Goal: Transaction & Acquisition: Purchase product/service

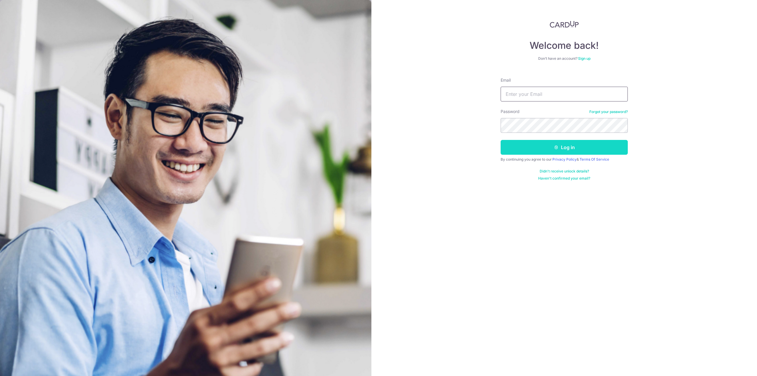
type input "WELDON.SNG@gmail.com"
click at [529, 144] on button "Log in" at bounding box center [564, 147] width 127 height 15
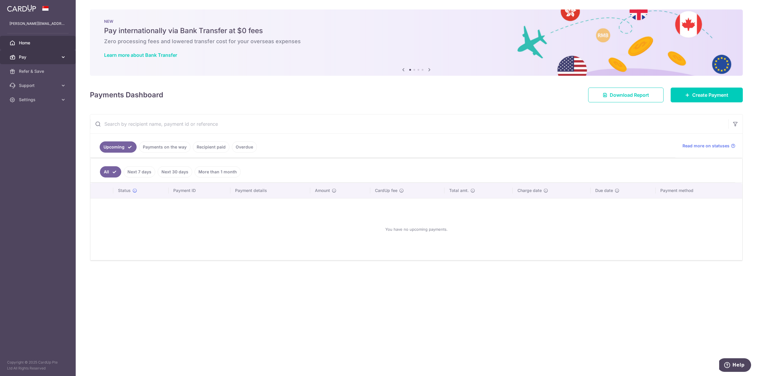
click at [50, 55] on span "Pay" at bounding box center [38, 57] width 39 height 6
click at [34, 72] on span "Payments" at bounding box center [38, 71] width 39 height 6
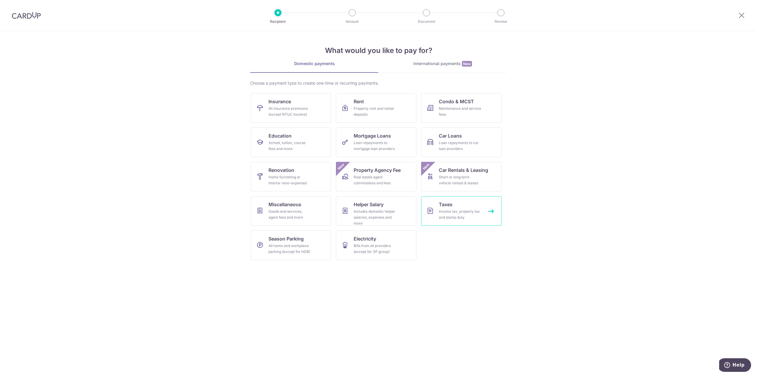
click at [445, 216] on div "Income tax, property tax and stamp duty" at bounding box center [460, 215] width 43 height 12
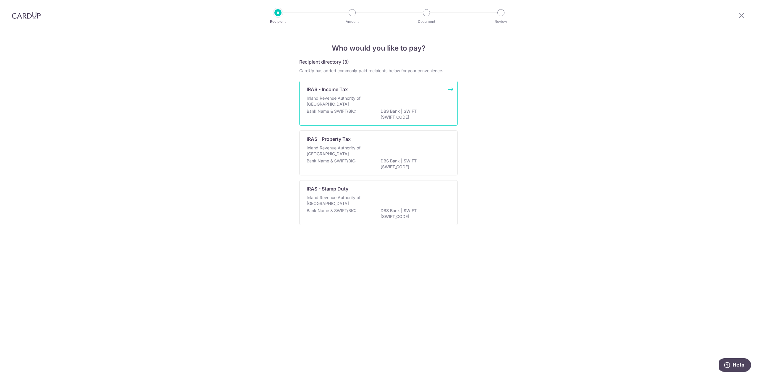
click at [411, 93] on div "IRAS - Income Tax Inland Revenue Authority of Singapore Bank Name & SWIFT/BIC: …" at bounding box center [378, 103] width 159 height 45
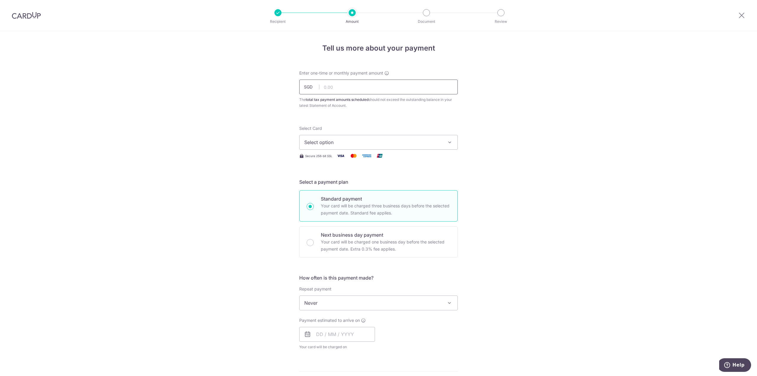
click at [410, 88] on input "text" at bounding box center [378, 87] width 159 height 15
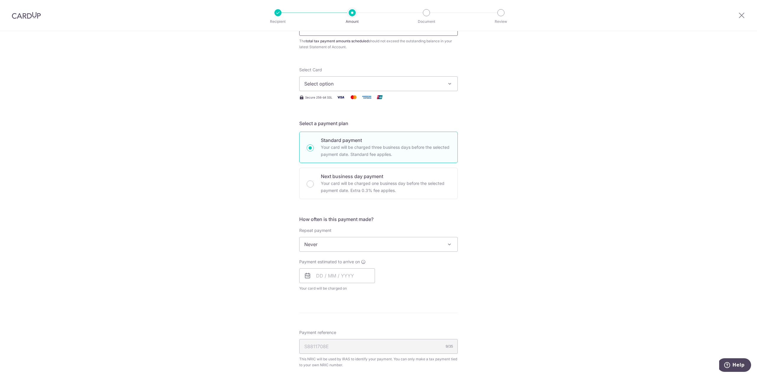
scroll to position [59, 0]
click at [426, 87] on button "Select option" at bounding box center [378, 83] width 159 height 15
click at [428, 84] on span "Select option" at bounding box center [373, 83] width 138 height 7
click at [438, 83] on span "Select option" at bounding box center [373, 83] width 138 height 7
click at [428, 250] on span "Never" at bounding box center [379, 244] width 158 height 14
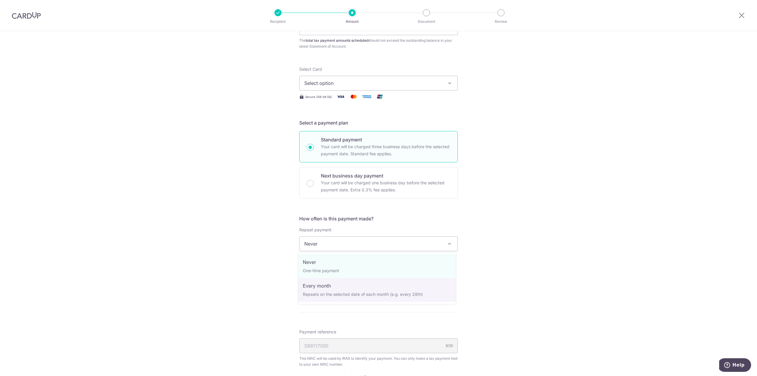
select select "3"
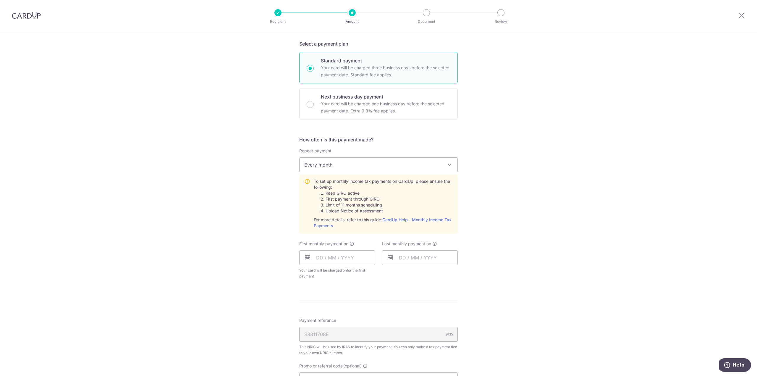
scroll to position [148, 0]
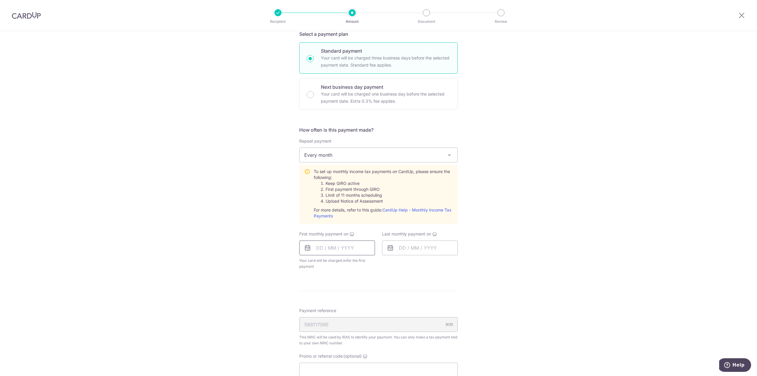
click at [358, 248] on input "text" at bounding box center [337, 247] width 76 height 15
click at [359, 314] on link "18" at bounding box center [358, 313] width 9 height 9
type input "18/09/2025"
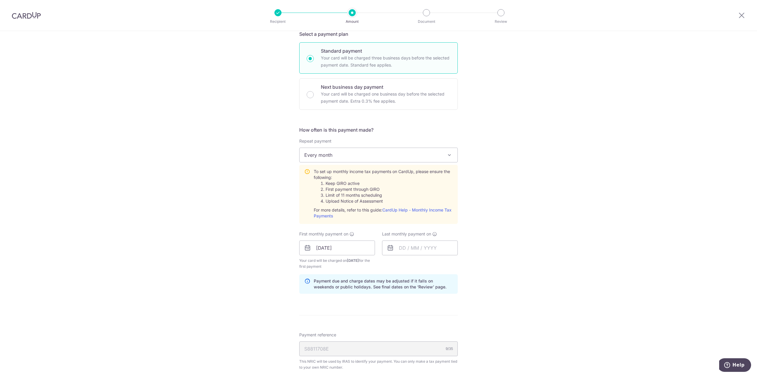
click at [416, 265] on div "Last monthly payment on" at bounding box center [420, 250] width 83 height 38
click at [430, 264] on div "Last monthly payment on" at bounding box center [420, 250] width 83 height 38
click at [352, 247] on input "18/09/2025" at bounding box center [337, 247] width 76 height 15
click at [431, 265] on div "Last monthly payment on" at bounding box center [420, 250] width 83 height 38
click at [351, 246] on input "18/09/2025" at bounding box center [337, 247] width 76 height 15
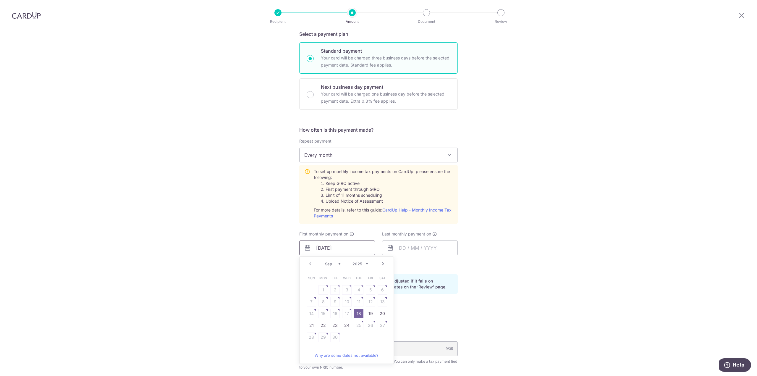
click at [351, 246] on input "18/09/2025" at bounding box center [337, 247] width 76 height 15
click at [416, 260] on div "Last monthly payment on" at bounding box center [420, 250] width 83 height 38
click at [401, 246] on input "text" at bounding box center [420, 247] width 76 height 15
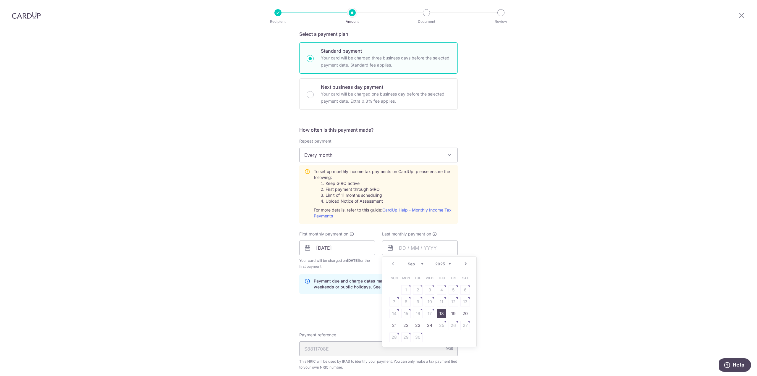
click at [665, 113] on div "Tell us more about your payment Enter one-time or monthly payment amount SGD Th…" at bounding box center [378, 203] width 757 height 641
click at [504, 161] on div "Tell us more about your payment Enter one-time or monthly payment amount SGD Th…" at bounding box center [378, 203] width 757 height 641
click at [448, 156] on span at bounding box center [449, 154] width 7 height 7
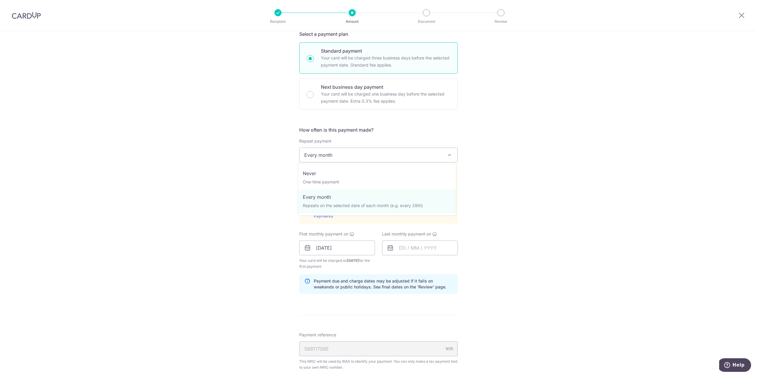
click at [448, 156] on span at bounding box center [449, 154] width 7 height 7
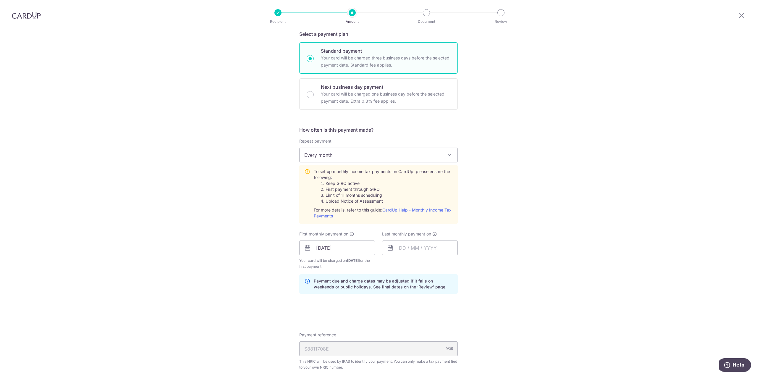
click at [495, 167] on div "Tell us more about your payment Enter one-time or monthly payment amount SGD Th…" at bounding box center [378, 203] width 757 height 641
click at [416, 246] on input "text" at bounding box center [420, 247] width 76 height 15
click at [463, 262] on link "Next" at bounding box center [465, 263] width 7 height 7
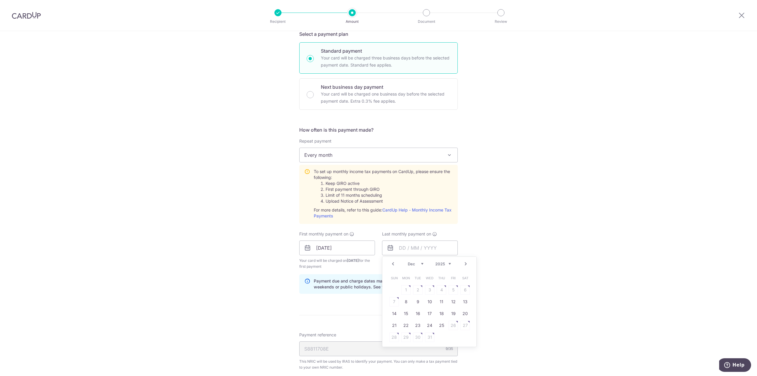
click at [463, 262] on link "Next" at bounding box center [465, 263] width 7 height 7
click at [461, 312] on table "Sun Mon Tue Wed Thu Fri Sat 1 2 3 4 5 6 7 8 9 10 11 12 13 14 15 16 17 18 19 20 …" at bounding box center [429, 307] width 83 height 71
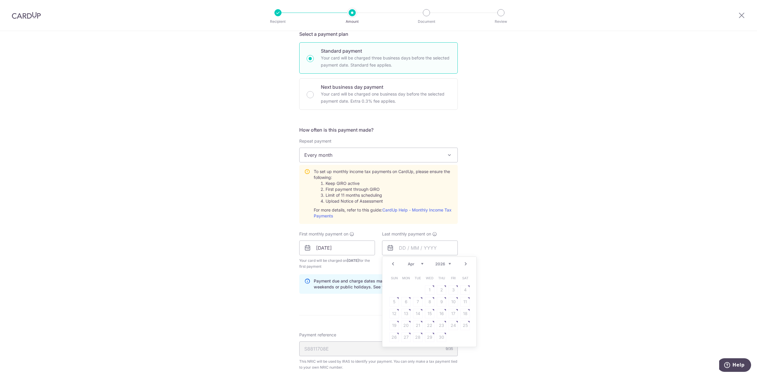
click at [390, 263] on link "Prev" at bounding box center [393, 263] width 7 height 7
click at [425, 323] on link "25" at bounding box center [429, 325] width 9 height 9
type input "25/03/2026"
click at [441, 298] on form "Enter one-time or monthly payment amount SGD The total tax payment amounts sche…" at bounding box center [378, 209] width 159 height 574
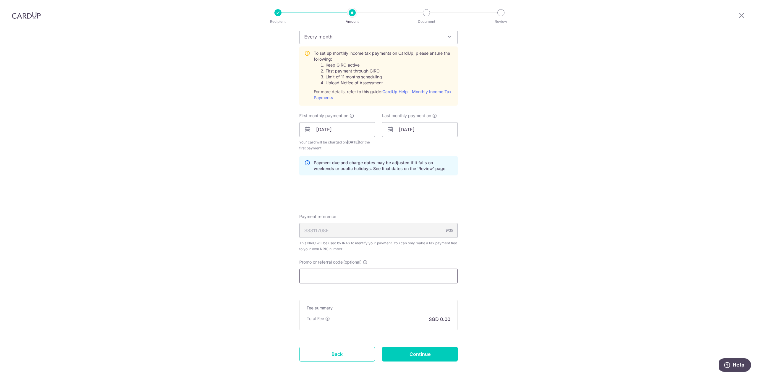
click at [439, 275] on input "Promo or referral code (optional)" at bounding box center [378, 276] width 159 height 15
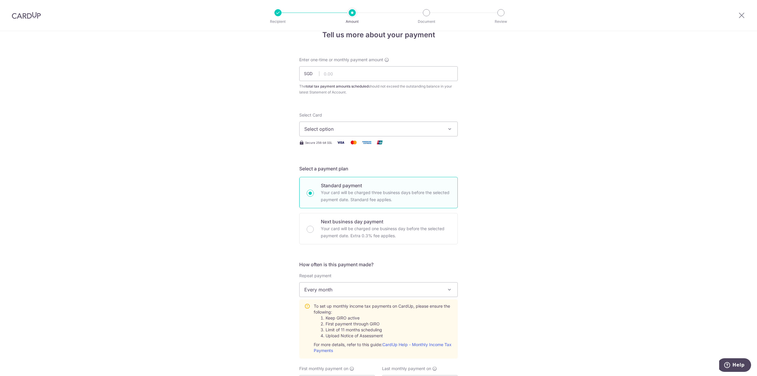
scroll to position [0, 0]
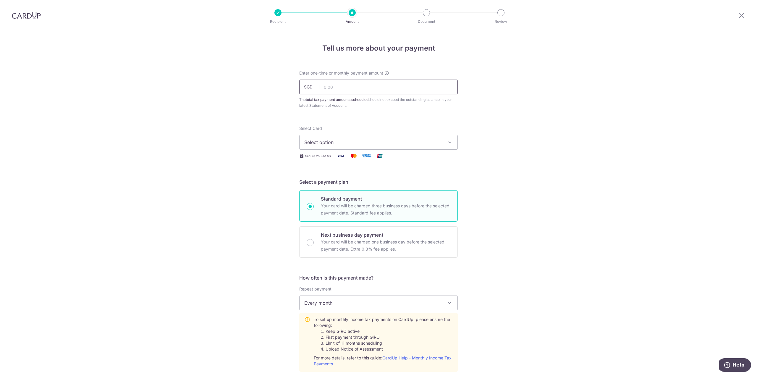
click at [388, 85] on input "text" at bounding box center [378, 87] width 159 height 15
click at [364, 85] on input "text" at bounding box center [378, 87] width 159 height 15
paste input "2,586.93"
type input "2,586.93"
click at [365, 105] on div "The total tax payment amounts scheduled should not exceed the outstanding balan…" at bounding box center [378, 103] width 159 height 12
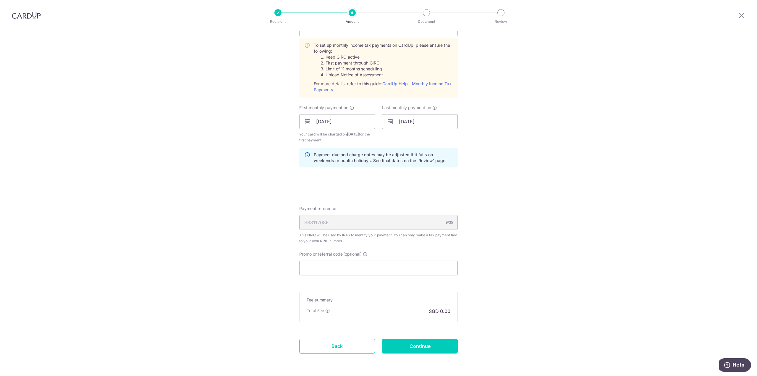
scroll to position [265, 0]
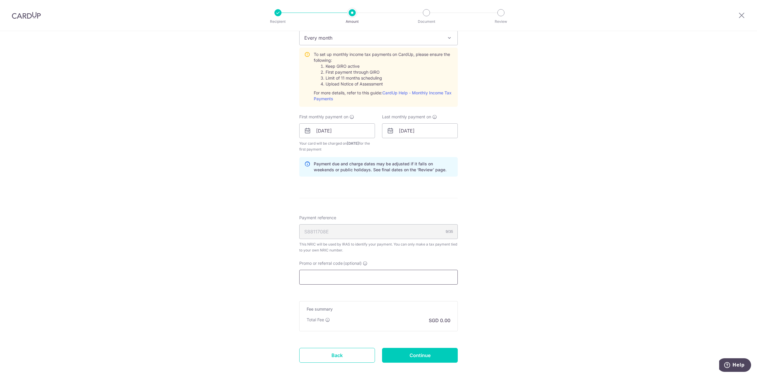
click at [435, 278] on input "Promo or referral code (optional)" at bounding box center [378, 277] width 159 height 15
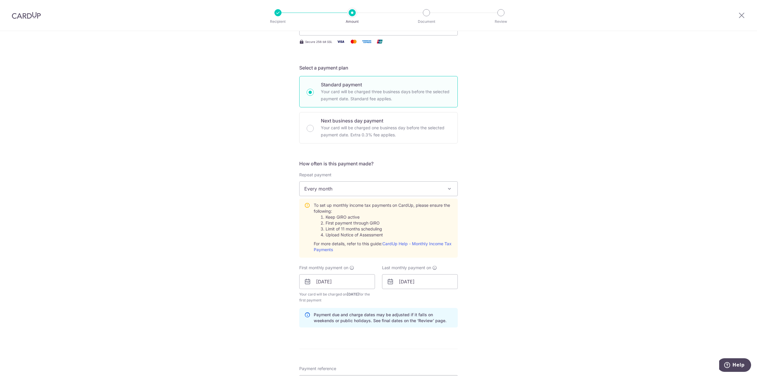
scroll to position [294, 0]
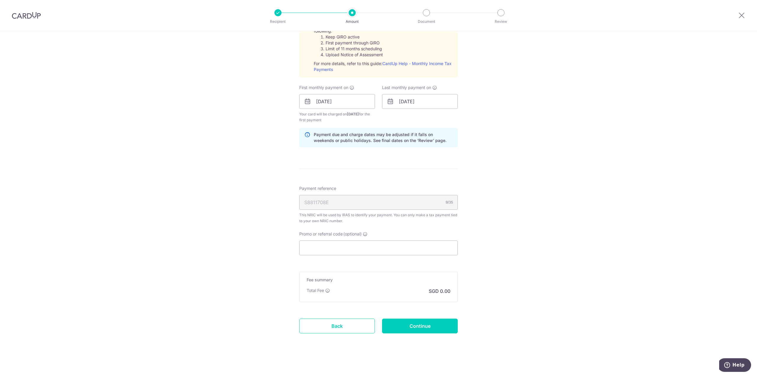
click at [574, 153] on div "Tell us more about your payment Enter one-time or monthly payment amount SGD 2,…" at bounding box center [378, 57] width 757 height 641
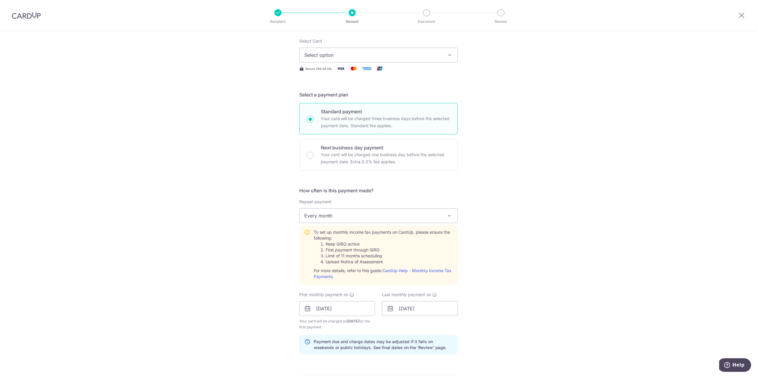
scroll to position [0, 0]
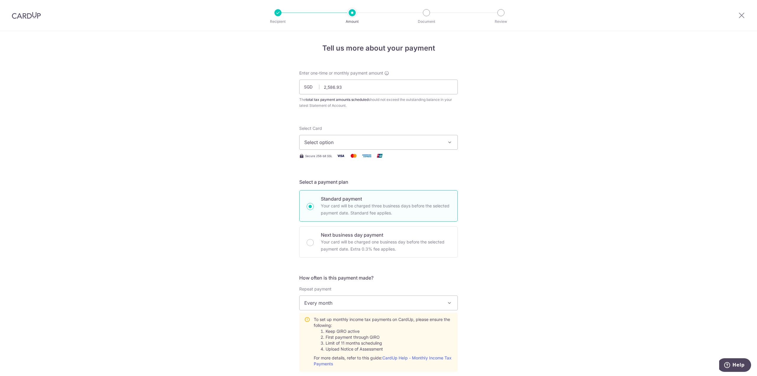
click at [367, 134] on div "Select Card Select option Add credit card Your Cards **** 4459" at bounding box center [378, 137] width 159 height 24
click at [367, 136] on button "Select option" at bounding box center [378, 142] width 159 height 15
click at [369, 154] on link "Add credit card" at bounding box center [379, 159] width 158 height 11
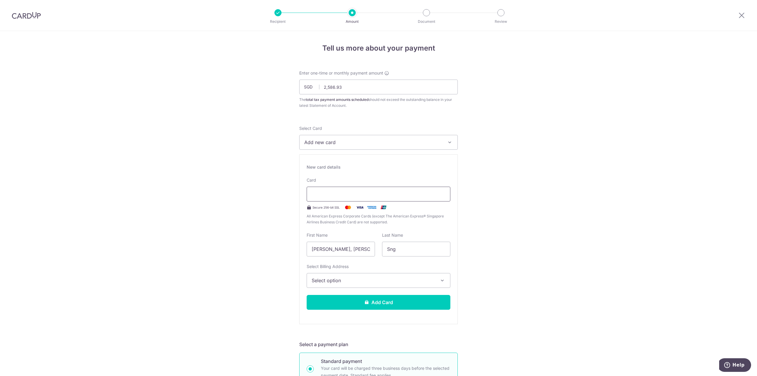
click at [364, 187] on div at bounding box center [379, 194] width 144 height 15
drag, startPoint x: 361, startPoint y: 241, endPoint x: 319, endPoint y: 239, distance: 41.1
click at [319, 239] on div "First Name Yuanhua, Weldon" at bounding box center [341, 244] width 68 height 24
click at [351, 246] on input "Yuanhua, Weldon" at bounding box center [341, 249] width 68 height 15
drag, startPoint x: 354, startPoint y: 246, endPoint x: 235, endPoint y: 232, distance: 120.0
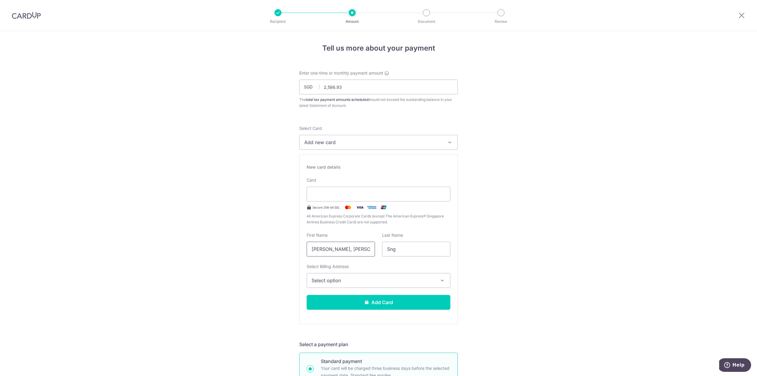
type input "weldon"
click at [326, 274] on button "Select option" at bounding box center [379, 280] width 144 height 15
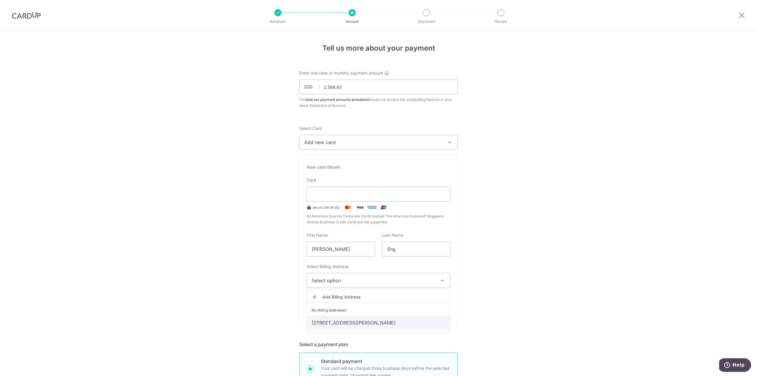
click at [330, 321] on link "[STREET_ADDRESS][PERSON_NAME]" at bounding box center [378, 323] width 143 height 14
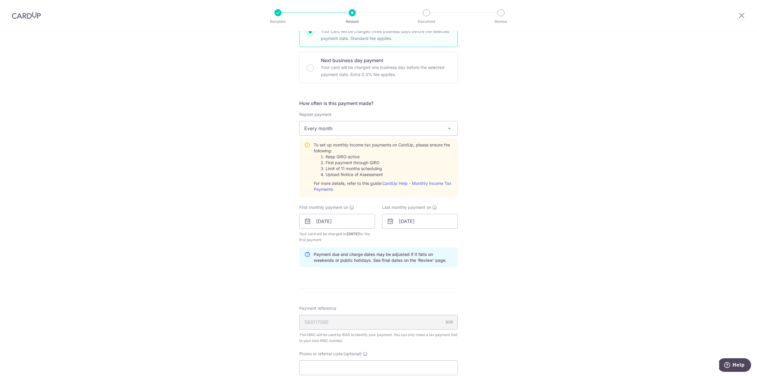
scroll to position [456, 0]
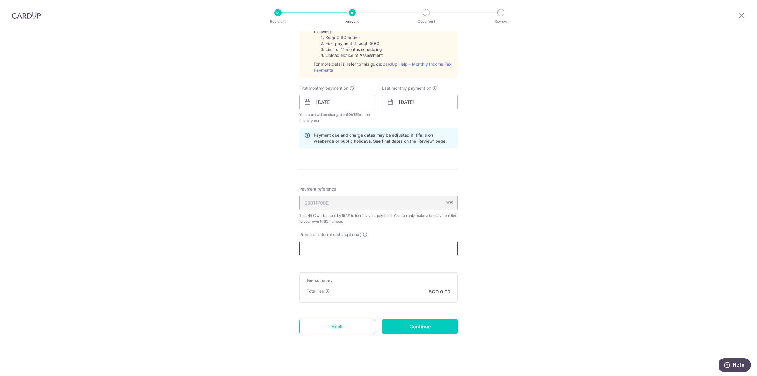
click at [437, 246] on input "Promo or referral code (optional)" at bounding box center [378, 248] width 159 height 15
click at [397, 245] on input "Promo or referral code (optional)" at bounding box center [378, 248] width 159 height 15
paste input "MLTAX25R"
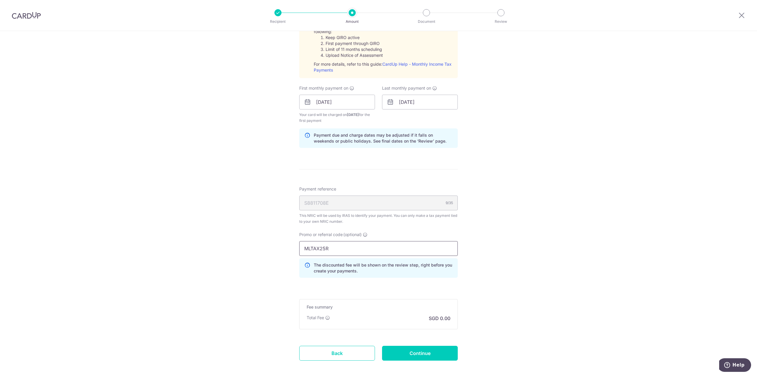
type input "MLTAX25R"
click at [412, 347] on input "Continue" at bounding box center [420, 353] width 76 height 15
type input "Create Schedule"
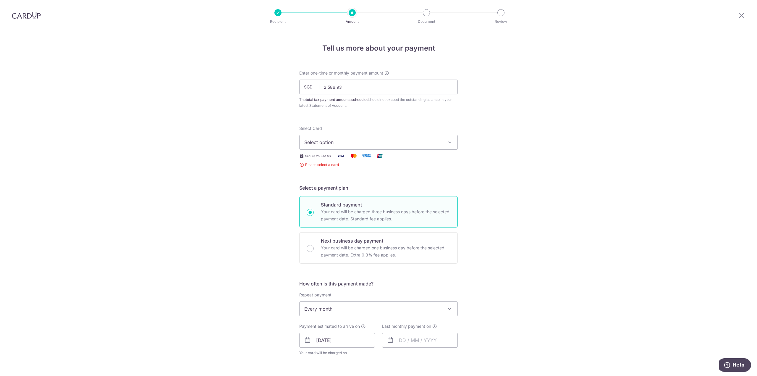
scroll to position [130, 0]
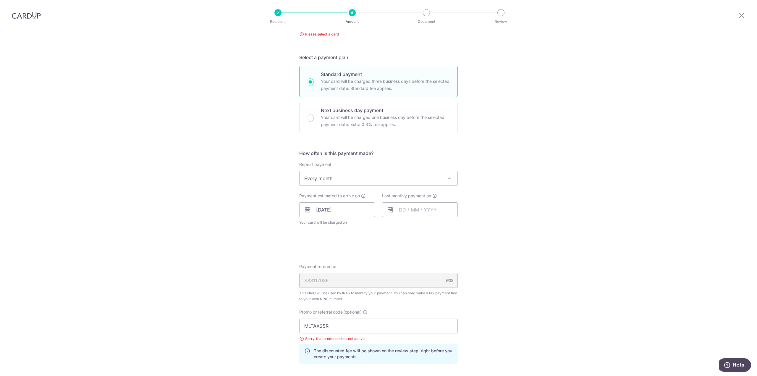
click at [537, 134] on div "Tell us more about your payment Enter one-time or monthly payment amount SGD 2,…" at bounding box center [378, 196] width 757 height 590
drag, startPoint x: 334, startPoint y: 319, endPoint x: 243, endPoint y: 314, distance: 90.3
click at [238, 312] on div "Tell us more about your payment Enter one-time or monthly payment amount SGD 2,…" at bounding box center [378, 196] width 757 height 590
drag, startPoint x: 293, startPoint y: 321, endPoint x: 305, endPoint y: 324, distance: 11.8
click at [305, 324] on input "MLTAX25R" at bounding box center [378, 326] width 159 height 15
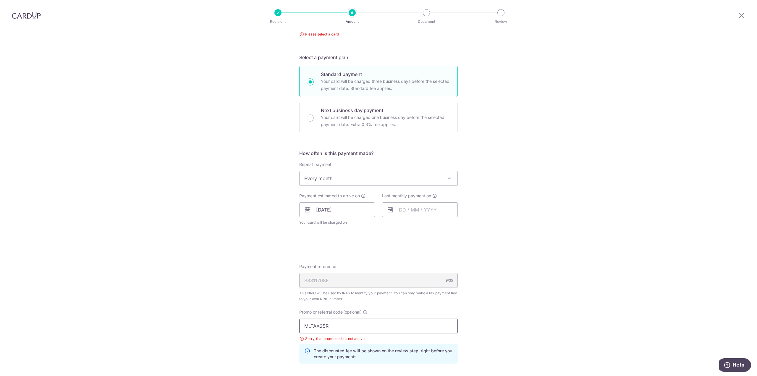
drag, startPoint x: 330, startPoint y: 325, endPoint x: 252, endPoint y: 322, distance: 78.4
click at [247, 323] on div "Tell us more about your payment Enter one-time or monthly payment amount SGD 2,…" at bounding box center [378, 196] width 757 height 590
drag, startPoint x: 296, startPoint y: 325, endPoint x: 309, endPoint y: 325, distance: 13.6
click at [300, 324] on input "MLTAX25R" at bounding box center [378, 326] width 159 height 15
click at [311, 326] on input "MLTAX25R" at bounding box center [378, 326] width 159 height 15
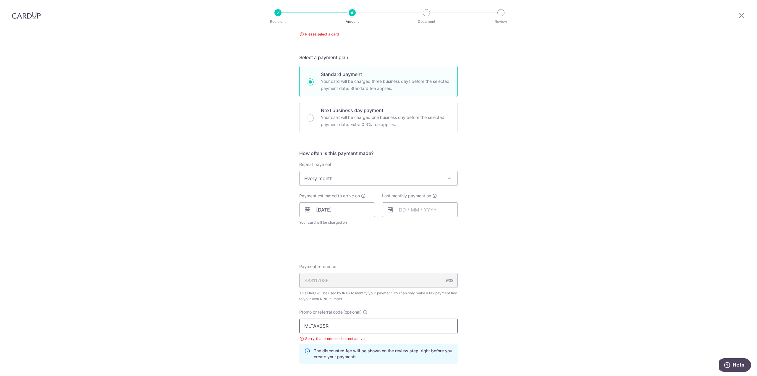
click at [311, 326] on input "MLTAX25R" at bounding box center [378, 326] width 159 height 15
paste input "V"
type input "VTAX25R"
click at [533, 264] on div "Tell us more about your payment Enter one-time or monthly payment amount SGD 2,…" at bounding box center [378, 196] width 757 height 590
click at [513, 168] on div "Tell us more about your payment Enter one-time or monthly payment amount SGD 2,…" at bounding box center [378, 196] width 757 height 590
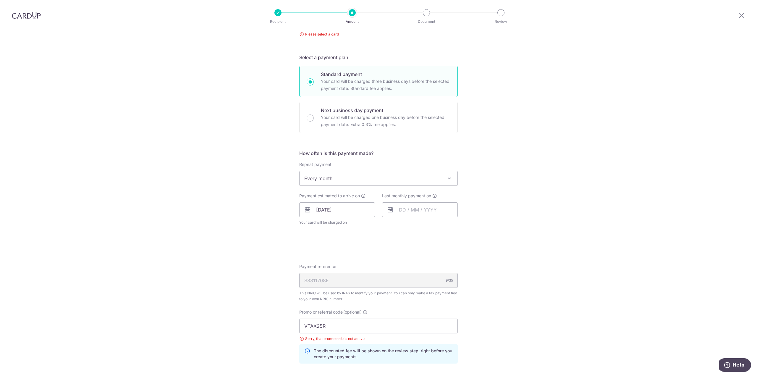
scroll to position [244, 0]
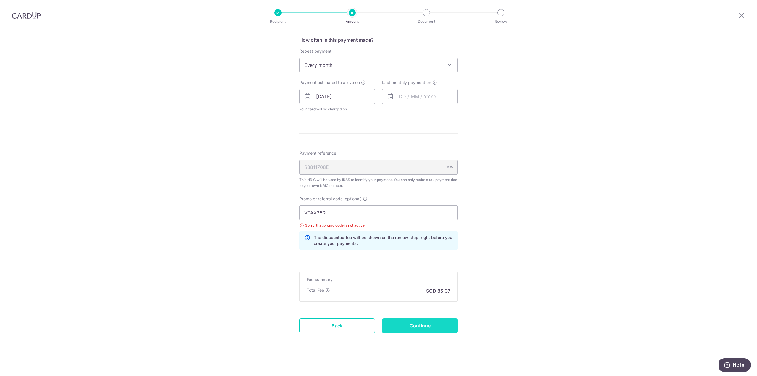
click at [422, 323] on input "Continue" at bounding box center [420, 325] width 76 height 15
type input "Create Schedule"
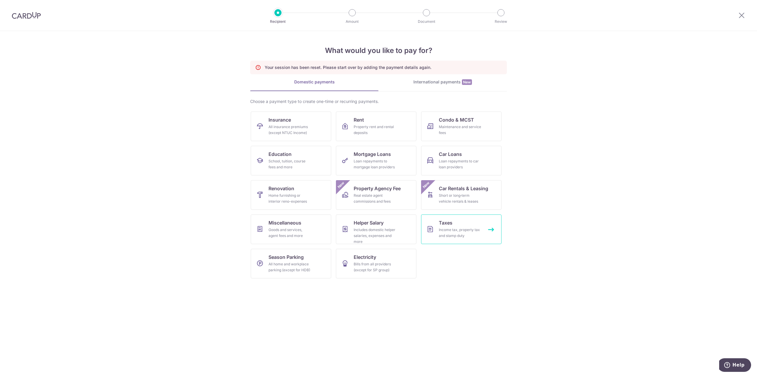
click at [460, 231] on div "Income tax, property tax and stamp duty" at bounding box center [460, 233] width 43 height 12
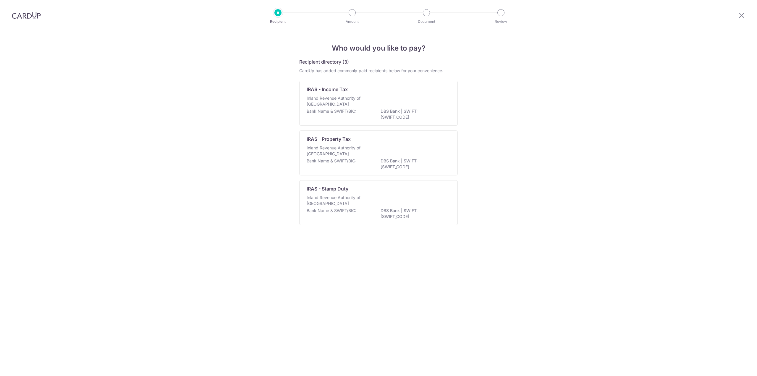
click at [376, 99] on div "Inland Revenue Authority of [GEOGRAPHIC_DATA]" at bounding box center [379, 101] width 144 height 13
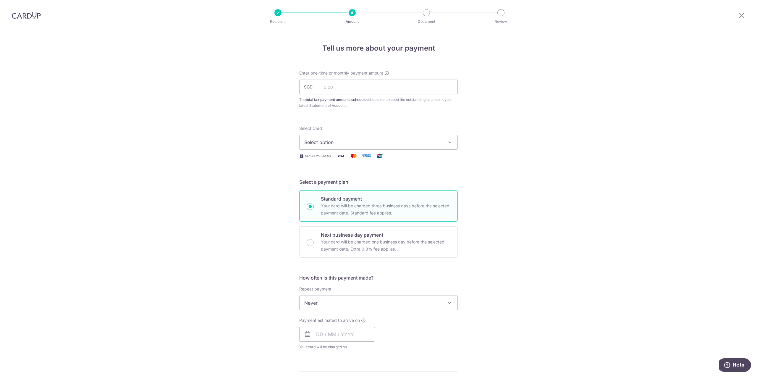
click at [409, 143] on span "Select option" at bounding box center [373, 142] width 138 height 7
click at [402, 157] on span "Add credit card" at bounding box center [384, 159] width 138 height 6
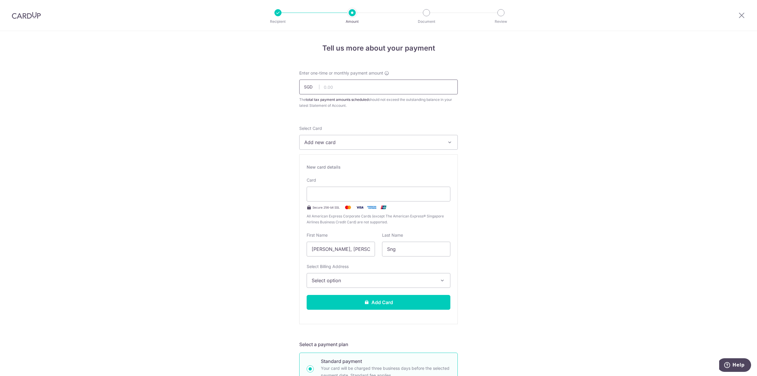
click at [373, 92] on input "text" at bounding box center [378, 87] width 159 height 15
type input "2,586.93"
click at [366, 180] on div "Your card number is invalid. Card Secure 256-bit SSL All American Express Corpo…" at bounding box center [379, 201] width 144 height 48
drag, startPoint x: 343, startPoint y: 248, endPoint x: 353, endPoint y: 248, distance: 10.1
click at [343, 248] on input "[PERSON_NAME], [PERSON_NAME]" at bounding box center [341, 249] width 68 height 15
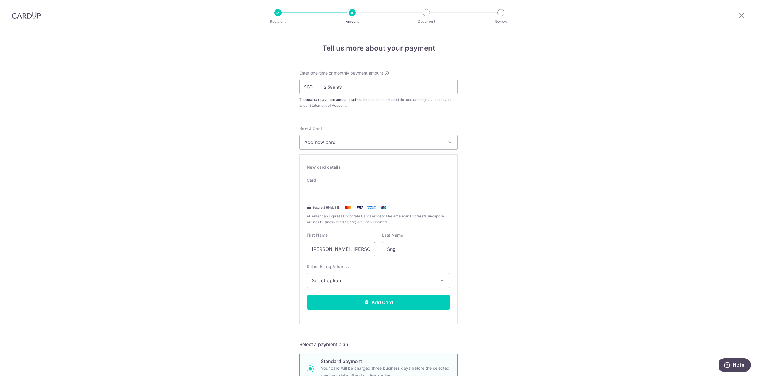
drag, startPoint x: 361, startPoint y: 246, endPoint x: 233, endPoint y: 230, distance: 130.1
type input "weldon"
click at [356, 283] on span "Select option" at bounding box center [373, 280] width 123 height 7
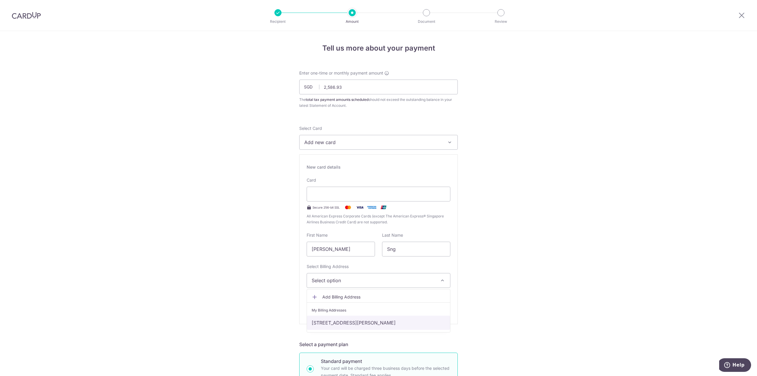
click at [348, 317] on link "[STREET_ADDRESS][PERSON_NAME]" at bounding box center [378, 323] width 143 height 14
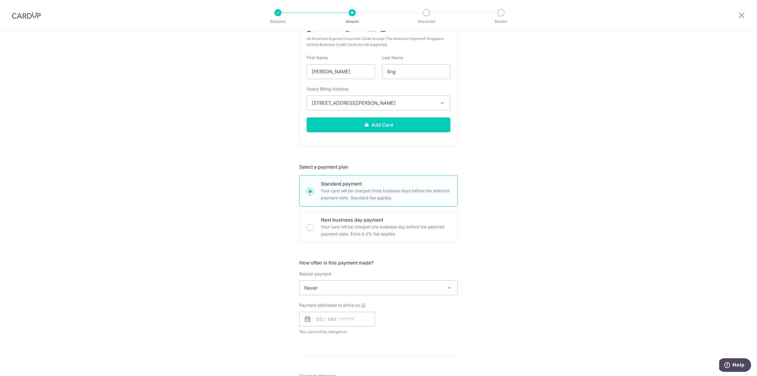
scroll to position [207, 0]
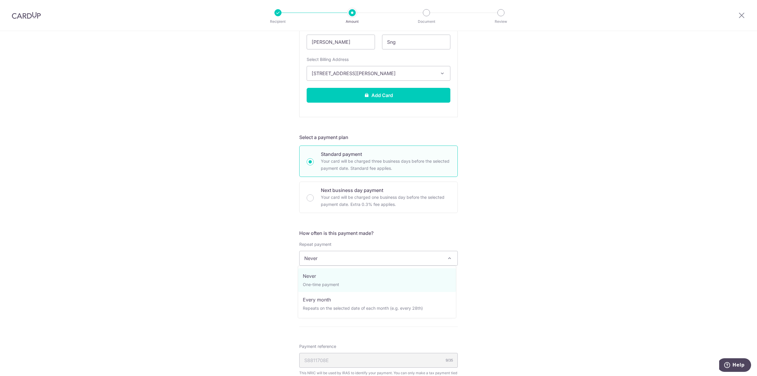
click at [328, 261] on span "Never" at bounding box center [379, 258] width 158 height 14
select select "3"
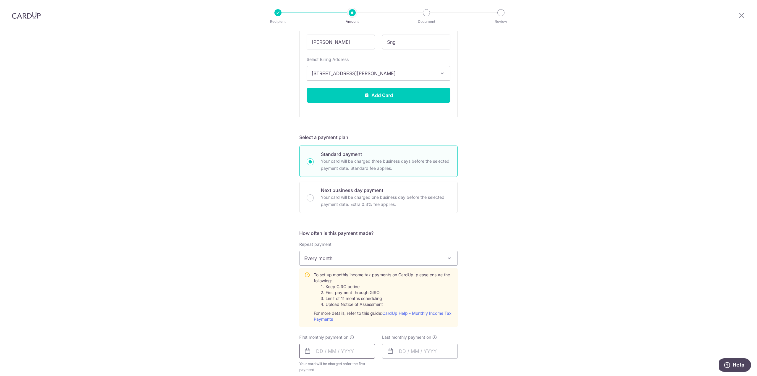
click at [340, 348] on input "text" at bounding box center [337, 351] width 76 height 15
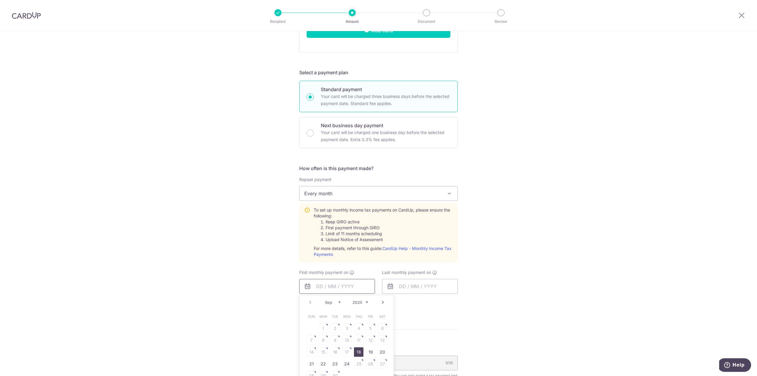
scroll to position [325, 0]
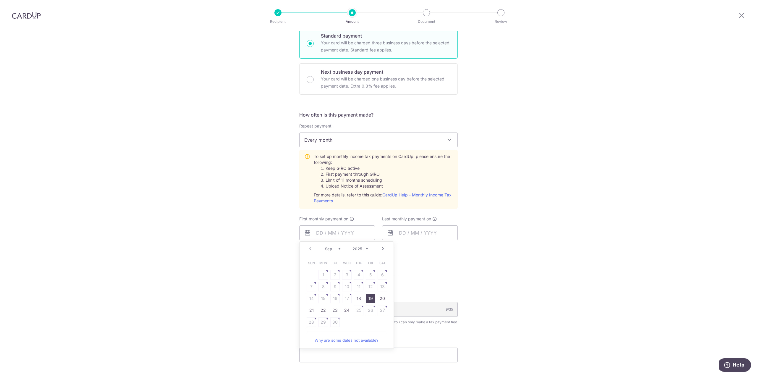
click at [370, 297] on link "19" at bounding box center [370, 298] width 9 height 9
type input "[DATE]"
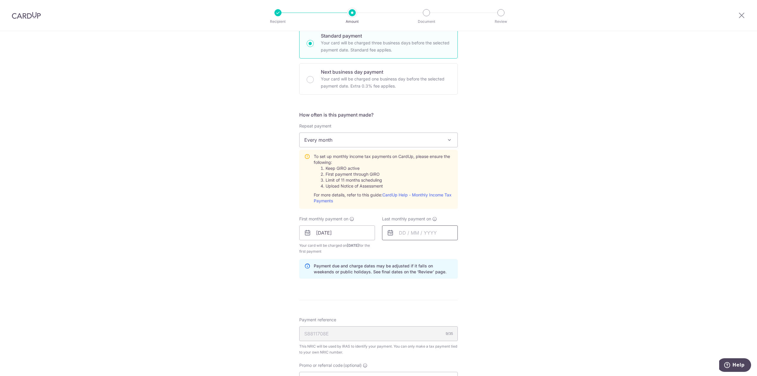
click at [415, 232] on input "text" at bounding box center [420, 232] width 76 height 15
click at [466, 248] on link "Next" at bounding box center [465, 248] width 7 height 7
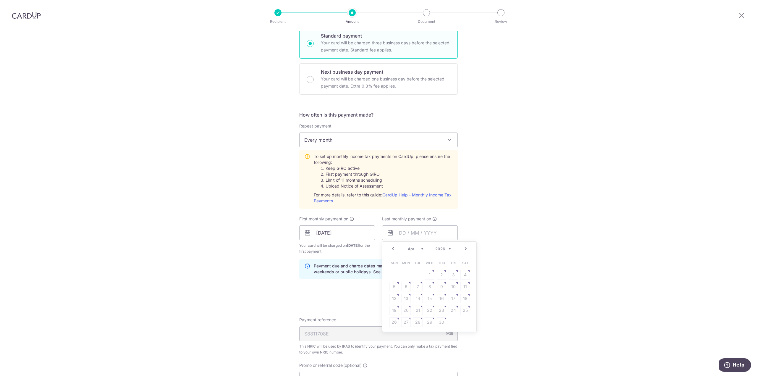
click at [390, 248] on link "Prev" at bounding box center [393, 248] width 7 height 7
click at [430, 311] on link "25" at bounding box center [429, 310] width 9 height 9
type input "25/03/2026"
click at [509, 304] on div "Tell us more about your payment Enter one-time or monthly payment amount SGD 2,…" at bounding box center [378, 107] width 757 height 803
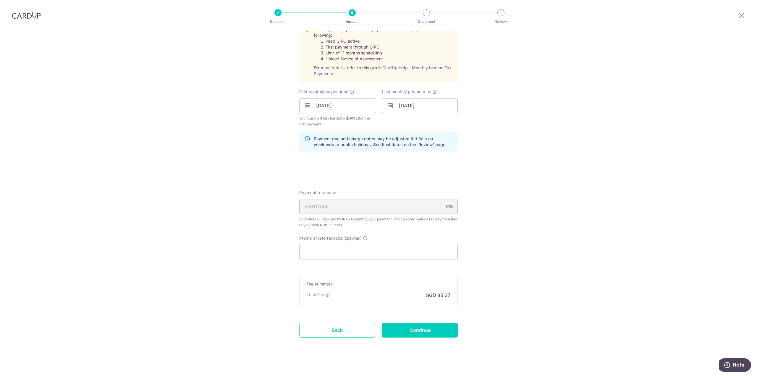
scroll to position [456, 0]
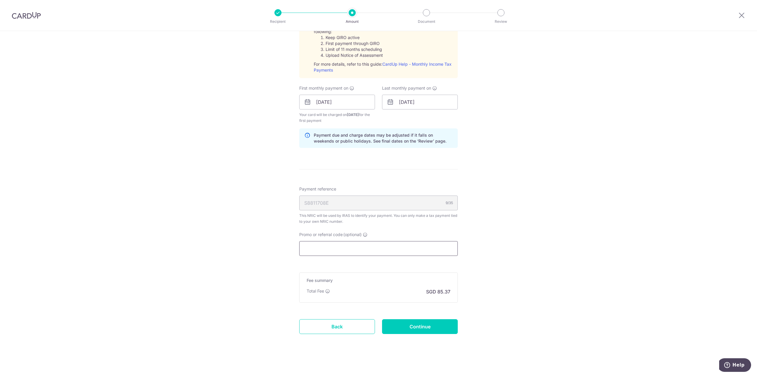
click at [386, 250] on input "Promo or referral code (optional)" at bounding box center [378, 248] width 159 height 15
paste input "VTAX25R"
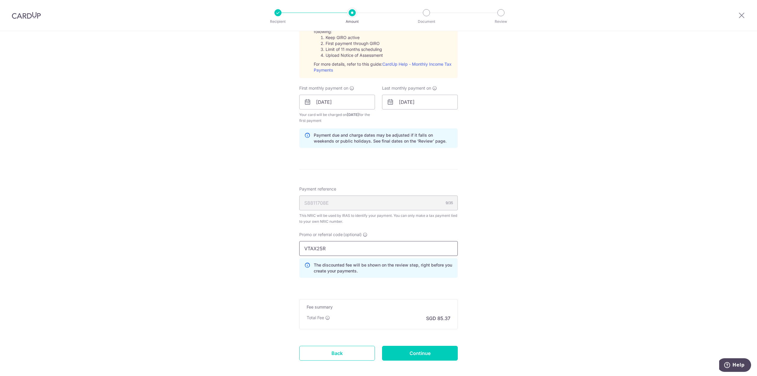
type input "VTAX25R"
click at [389, 278] on div "Promo or referral code (optional) VTAX25R The discounted fee will be shown on t…" at bounding box center [379, 257] width 166 height 51
click at [437, 356] on input "Continue" at bounding box center [420, 353] width 76 height 15
type input "Create Schedule"
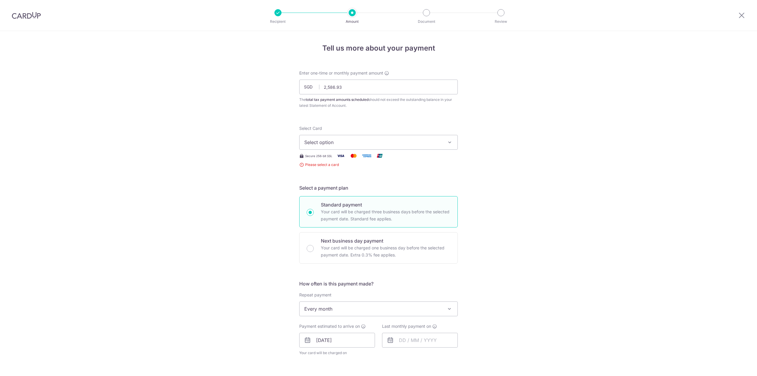
scroll to position [130, 0]
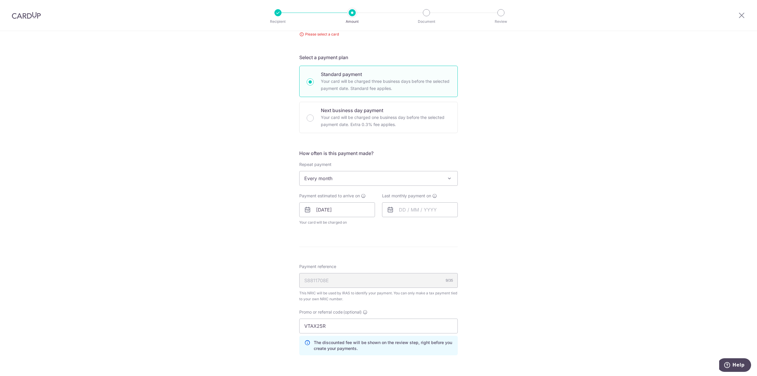
click at [439, 178] on span "Every month" at bounding box center [379, 178] width 158 height 14
click at [447, 176] on span at bounding box center [449, 178] width 7 height 7
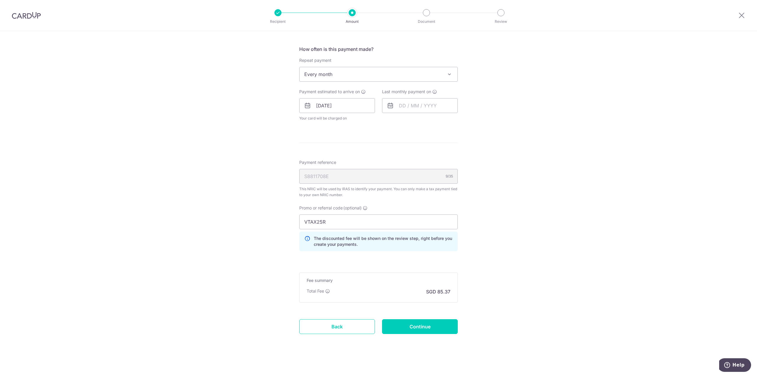
scroll to position [235, 0]
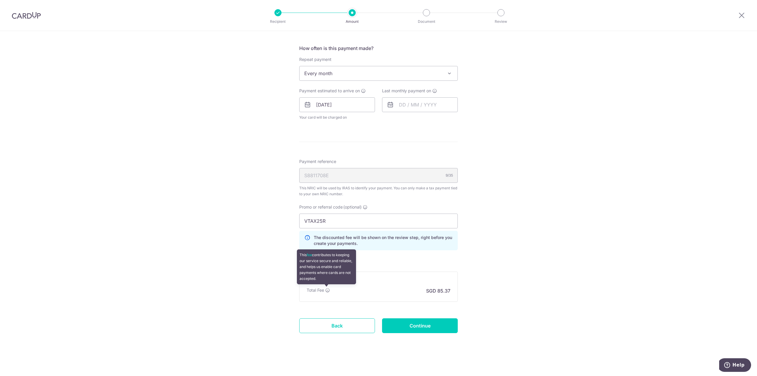
click at [327, 288] on icon at bounding box center [327, 290] width 5 height 5
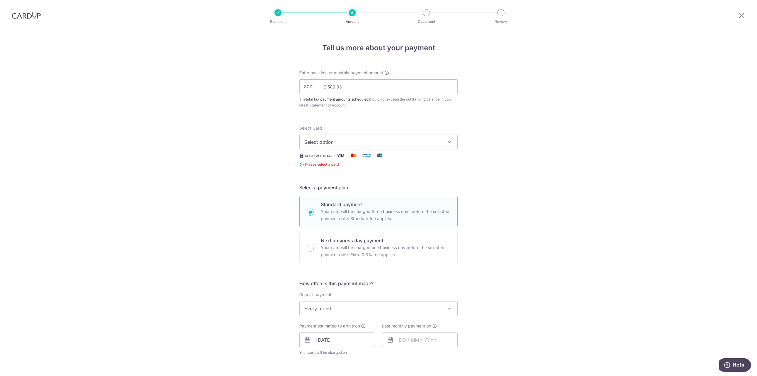
scroll to position [0, 0]
drag, startPoint x: 669, startPoint y: 148, endPoint x: 675, endPoint y: 137, distance: 12.6
click at [669, 148] on div "Tell us more about your payment Enter one-time or monthly payment amount SGD 2,…" at bounding box center [378, 322] width 757 height 582
click at [462, 140] on div "Tell us more about your payment Enter one-time or monthly payment amount SGD 2,…" at bounding box center [378, 322] width 757 height 582
click at [458, 142] on div "Tell us more about your payment Enter one-time or monthly payment amount SGD 2,…" at bounding box center [378, 322] width 757 height 582
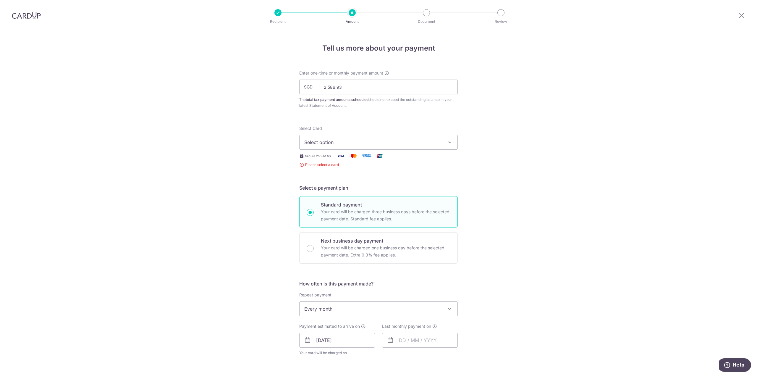
click at [440, 143] on span "Select option" at bounding box center [373, 142] width 138 height 7
click at [428, 161] on span "Add credit card" at bounding box center [384, 159] width 138 height 6
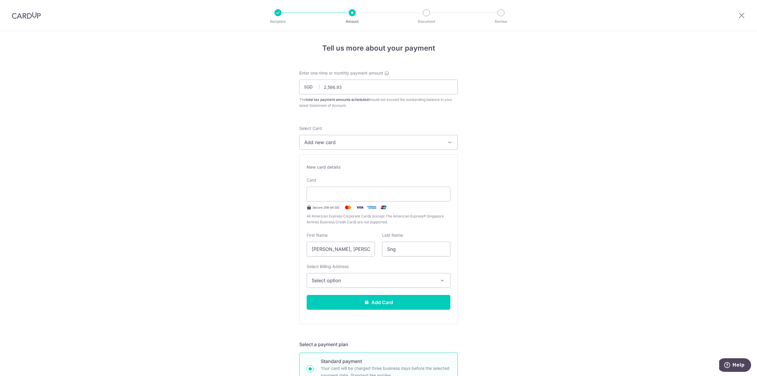
drag, startPoint x: 335, startPoint y: 176, endPoint x: 339, endPoint y: 176, distance: 4.2
click at [335, 176] on div "New card details Card Secure 256-bit SSL All American Express Corporate Cards (…" at bounding box center [378, 239] width 159 height 170
drag, startPoint x: 271, startPoint y: 233, endPoint x: 237, endPoint y: 227, distance: 34.1
type input "weldon"
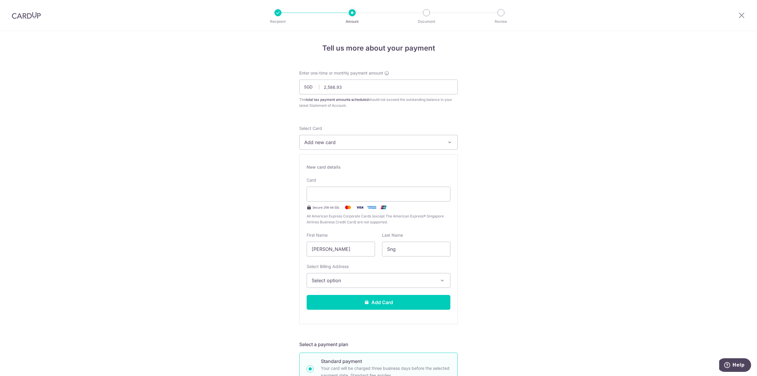
click at [368, 282] on span "Select option" at bounding box center [373, 280] width 123 height 7
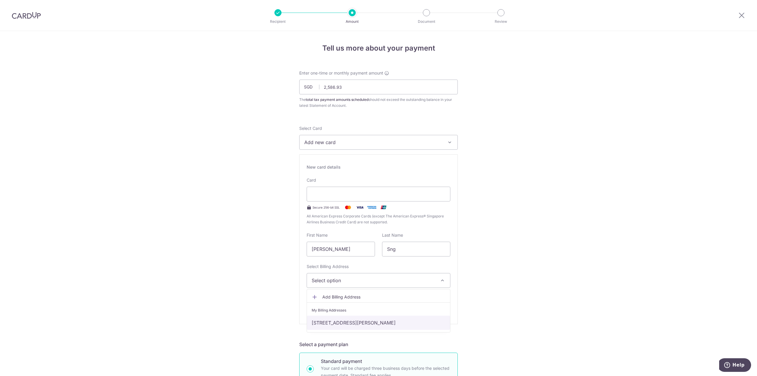
click at [351, 317] on link "[STREET_ADDRESS][PERSON_NAME]" at bounding box center [378, 323] width 143 height 14
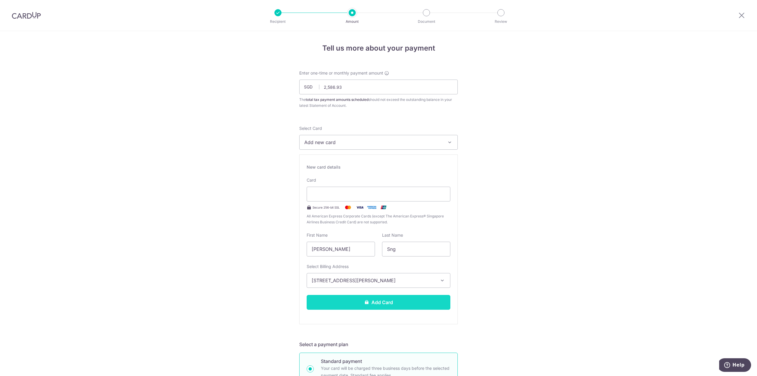
click at [364, 304] on button "Add Card" at bounding box center [379, 302] width 144 height 15
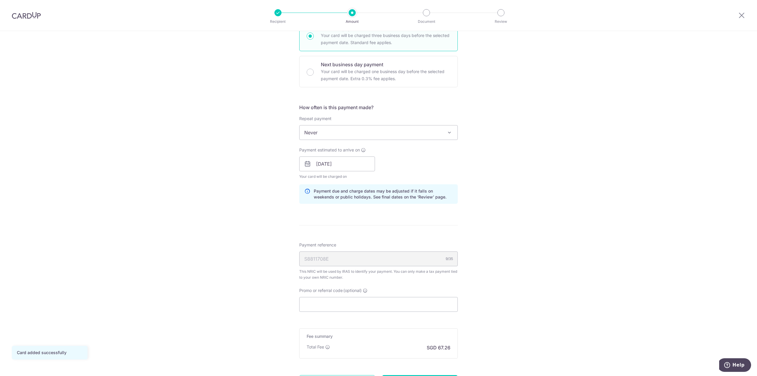
scroll to position [227, 0]
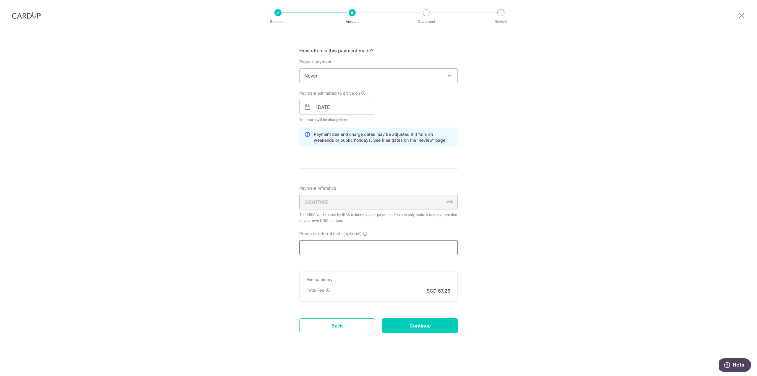
click at [432, 246] on input "Promo or referral code (optional)" at bounding box center [378, 247] width 159 height 15
paste input "VTAX25R"
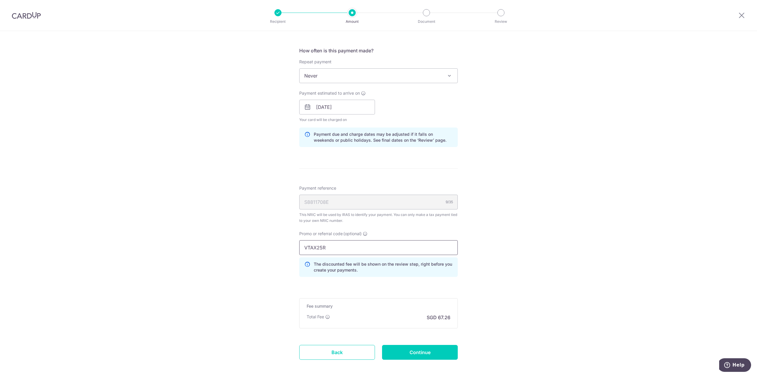
type input "VTAX25R"
click at [535, 277] on div "Tell us more about your payment Enter one-time or monthly payment amount SGD 2,…" at bounding box center [378, 104] width 757 height 600
drag, startPoint x: 446, startPoint y: 349, endPoint x: 459, endPoint y: 340, distance: 15.8
click at [446, 349] on input "Continue" at bounding box center [420, 352] width 76 height 15
type input "Create Schedule"
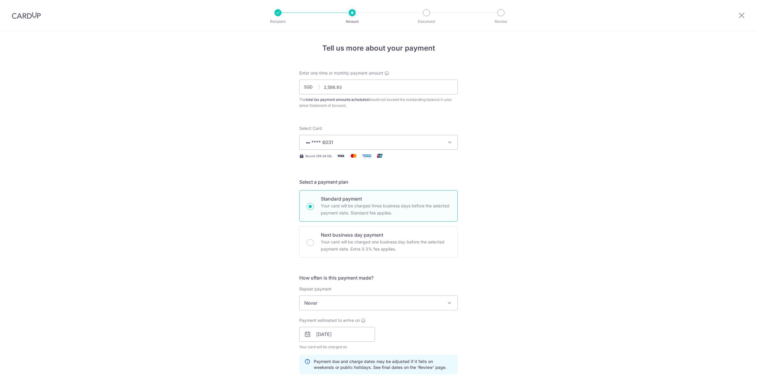
scroll to position [262, 0]
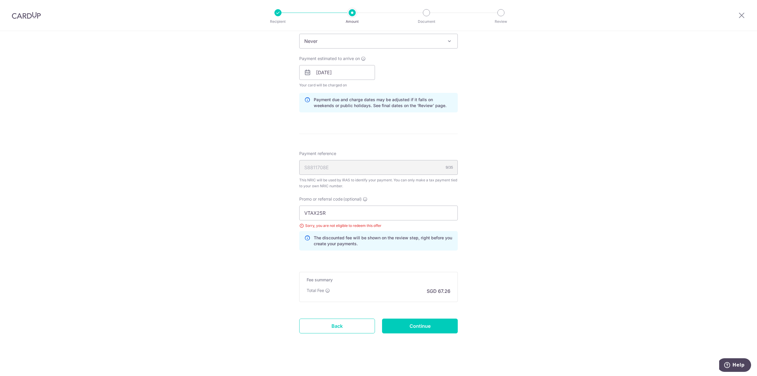
click at [378, 219] on div "VTAX25R Sorry, you are not eligible to redeem this offer The discounted fee wil…" at bounding box center [378, 228] width 159 height 45
click at [379, 213] on input "VTAX25R" at bounding box center [378, 213] width 159 height 15
paste input "REC185"
type input "REC185"
click at [392, 251] on div "Promo or referral code (optional) REC185 Sorry, you are not eligible to redeem …" at bounding box center [379, 225] width 166 height 59
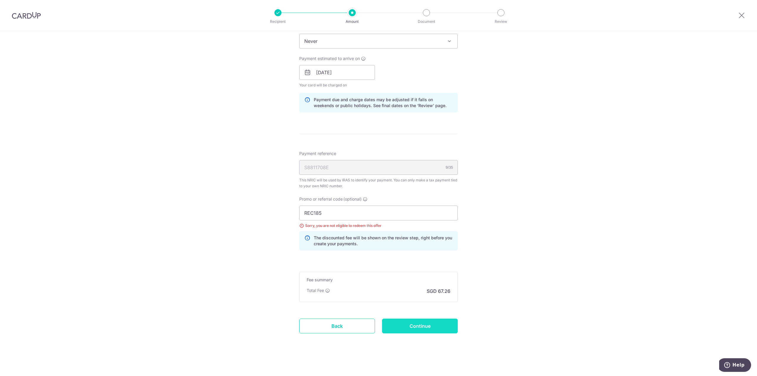
click at [430, 327] on input "Continue" at bounding box center [420, 326] width 76 height 15
type input "Update Schedule"
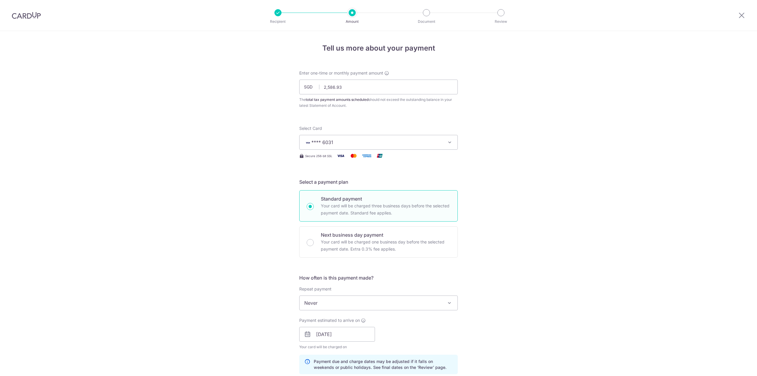
scroll to position [262, 0]
